Goal: Find specific page/section: Find specific page/section

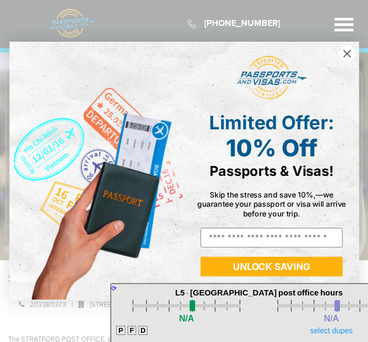
click at [344, 55] on circle "Close dialog" at bounding box center [347, 54] width 16 height 16
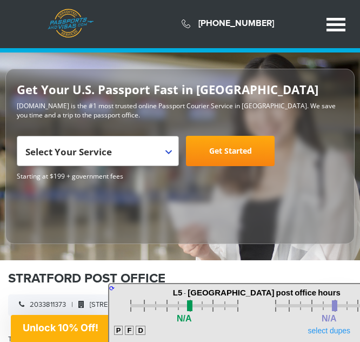
click at [209, 311] on div at bounding box center [184, 306] width 108 height 12
click at [210, 311] on div at bounding box center [184, 306] width 108 height 12
type input "*"
click at [358, 305] on input "range" at bounding box center [329, 305] width 108 height 3
click at [216, 307] on input "range" at bounding box center [184, 305] width 108 height 3
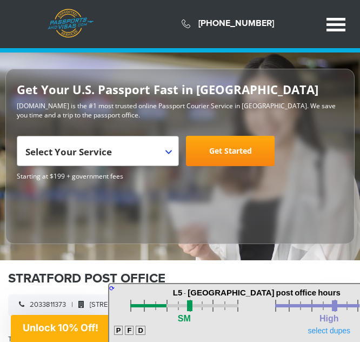
type input "*"
click at [167, 307] on input "range" at bounding box center [184, 305] width 108 height 3
type input "*"
click at [334, 307] on input "range" at bounding box center [329, 305] width 108 height 3
